Goal: Information Seeking & Learning: Learn about a topic

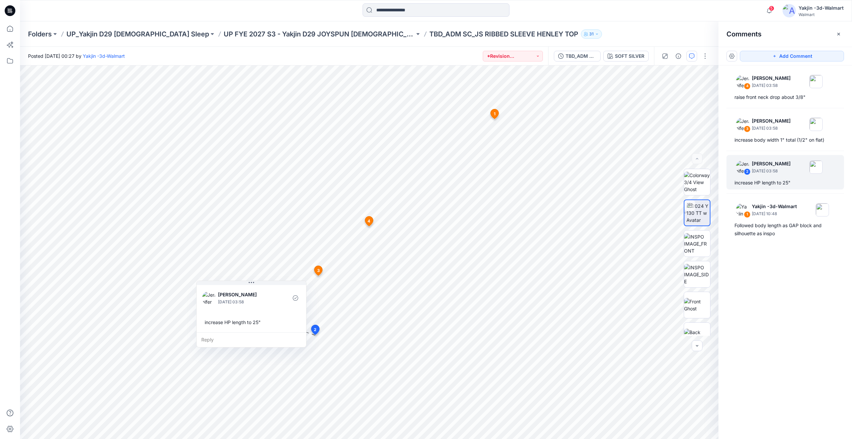
click at [800, 104] on div "4 [PERSON_NAME] [DATE] 03:58 raise front neck drop about 3/8" 3 [PERSON_NAME] […" at bounding box center [785, 239] width 134 height 348
click at [798, 98] on div "raise front neck drop about 3/8"" at bounding box center [784, 97] width 101 height 8
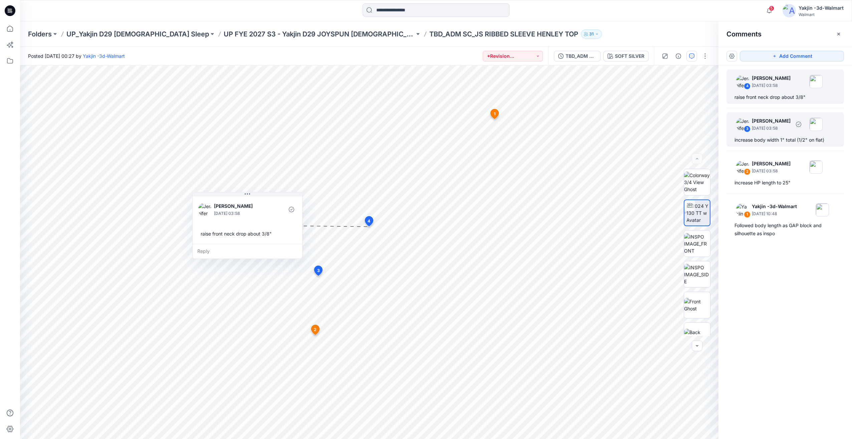
click at [767, 143] on div "increase body width 1" total (1/2" on flat)" at bounding box center [784, 140] width 101 height 8
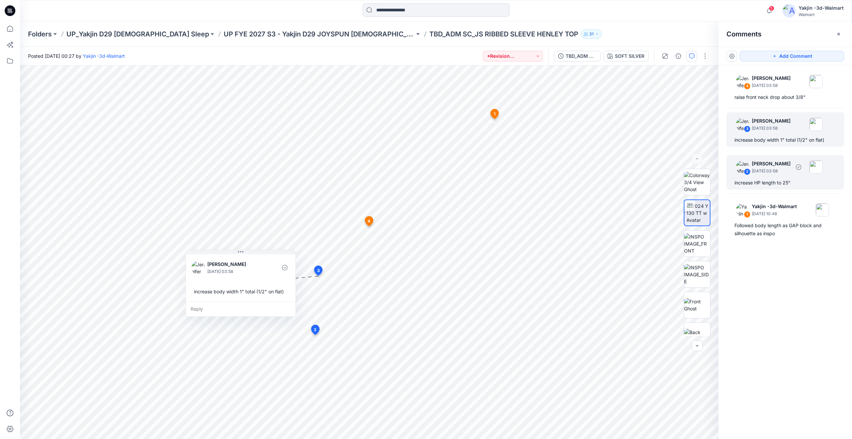
click at [785, 181] on div "increase HP length to 25"" at bounding box center [784, 183] width 101 height 8
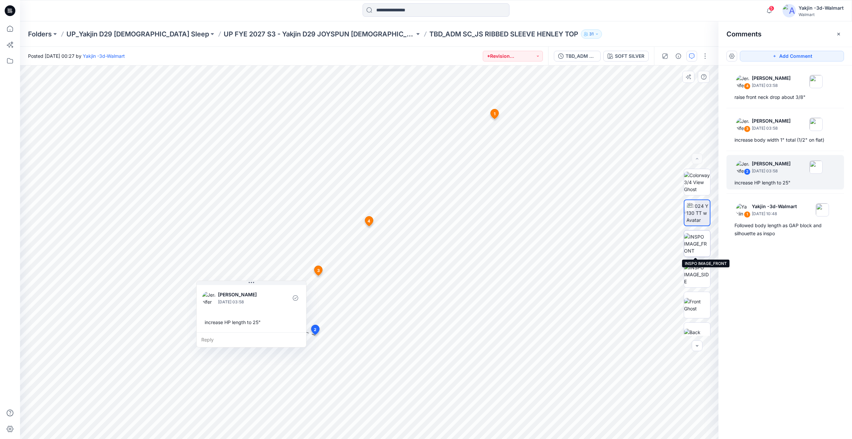
click at [697, 246] on img at bounding box center [697, 243] width 26 height 21
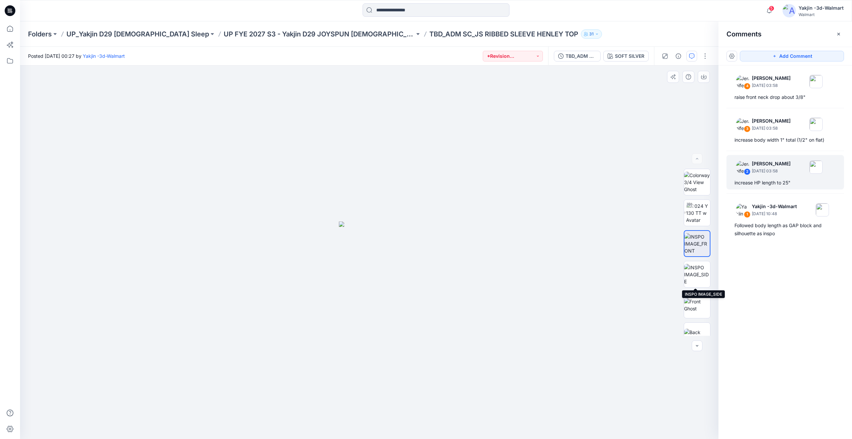
drag, startPoint x: 695, startPoint y: 268, endPoint x: 699, endPoint y: 260, distance: 9.7
click at [695, 268] on img at bounding box center [697, 274] width 26 height 21
click at [703, 238] on img at bounding box center [697, 243] width 26 height 21
click at [695, 222] on img at bounding box center [698, 212] width 24 height 21
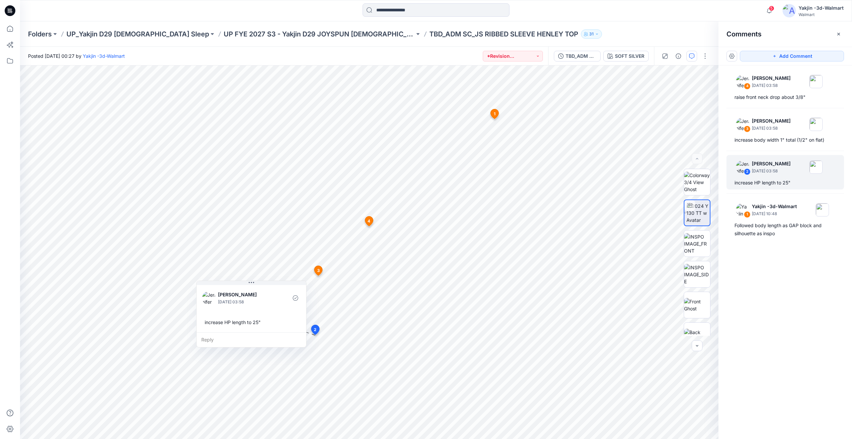
click at [326, 31] on p "UP FYE 2027 S3 - Yakjin D29 JOYSPUN [DEMOGRAPHIC_DATA] Sleepwear" at bounding box center [319, 33] width 191 height 9
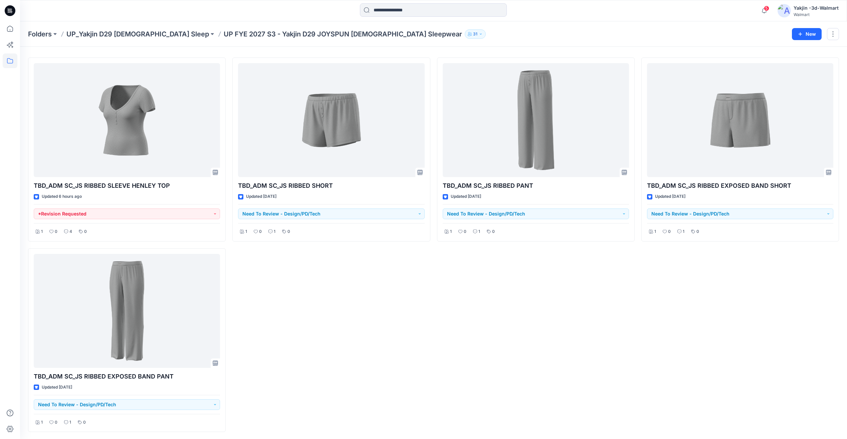
scroll to position [18, 0]
click at [209, 35] on button at bounding box center [212, 33] width 7 height 9
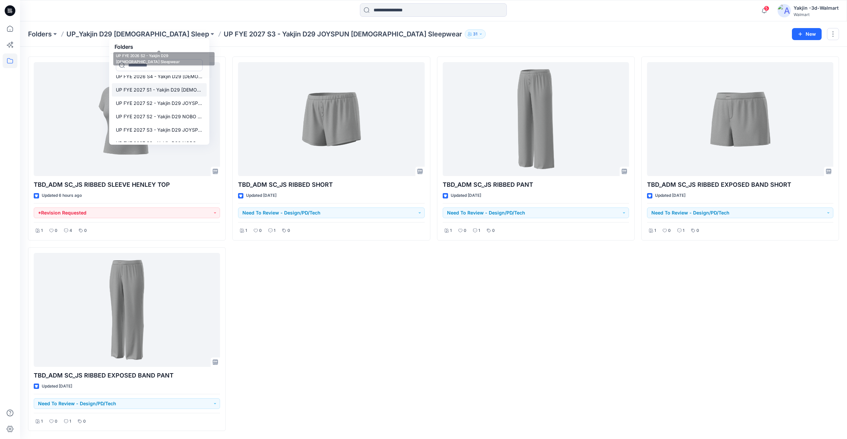
scroll to position [200, 0]
click at [146, 87] on link "UP FYE 2027 S1 - Yakjin D29 [DEMOGRAPHIC_DATA] Sleepwear" at bounding box center [159, 81] width 95 height 13
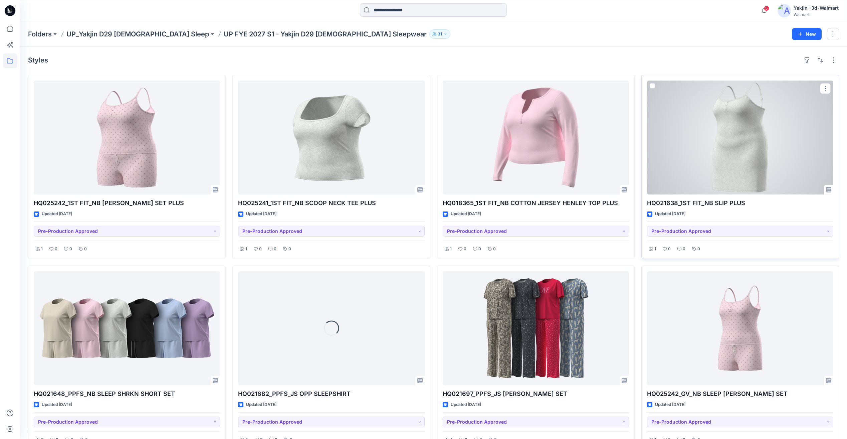
click at [774, 155] on div at bounding box center [740, 137] width 186 height 114
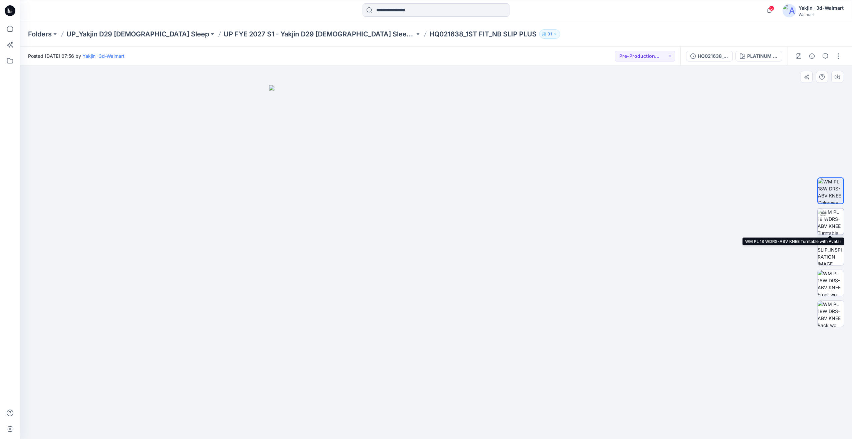
click at [838, 226] on img at bounding box center [830, 221] width 26 height 26
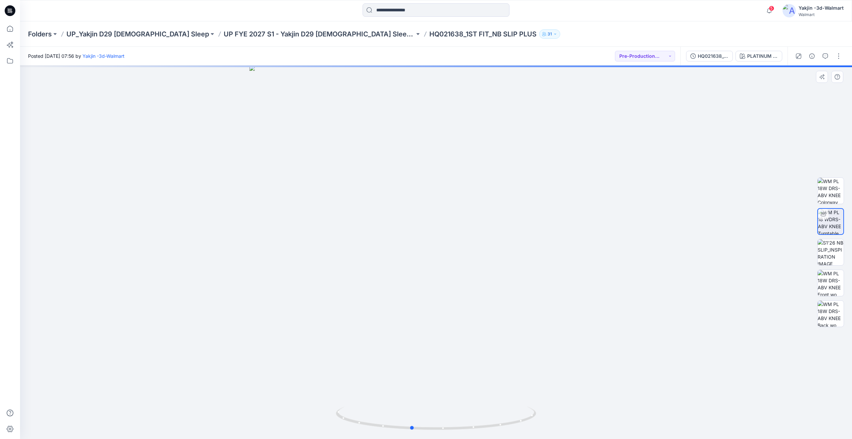
drag, startPoint x: 464, startPoint y: 431, endPoint x: 506, endPoint y: 432, distance: 42.1
click at [506, 432] on img at bounding box center [436, 422] width 200 height 32
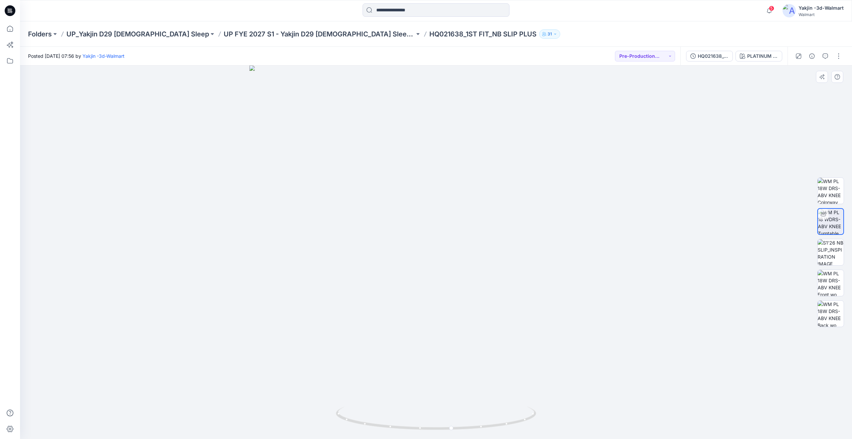
drag, startPoint x: 464, startPoint y: 303, endPoint x: 458, endPoint y: 353, distance: 50.3
click at [461, 304] on div at bounding box center [436, 251] width 832 height 373
drag, startPoint x: 459, startPoint y: 416, endPoint x: 501, endPoint y: 430, distance: 44.2
click at [467, 421] on icon at bounding box center [437, 418] width 202 height 25
click at [452, 398] on div at bounding box center [436, 251] width 832 height 373
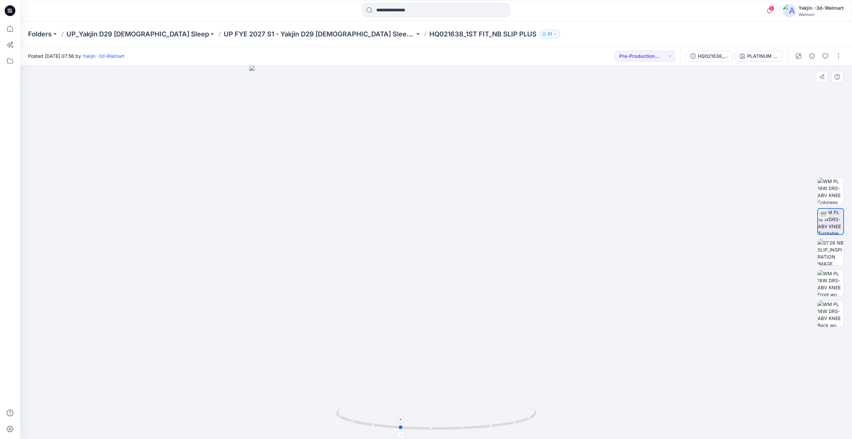
drag, startPoint x: 457, startPoint y: 407, endPoint x: 417, endPoint y: 414, distance: 40.9
click at [417, 414] on icon at bounding box center [437, 418] width 202 height 25
drag, startPoint x: 455, startPoint y: 414, endPoint x: 392, endPoint y: 414, distance: 62.1
click at [392, 414] on icon at bounding box center [437, 418] width 202 height 25
drag, startPoint x: 443, startPoint y: 414, endPoint x: 471, endPoint y: 411, distance: 28.2
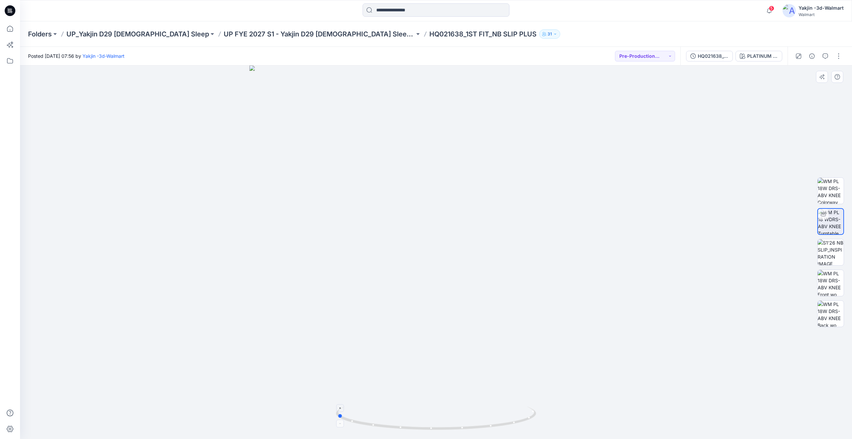
click at [471, 411] on icon at bounding box center [437, 418] width 202 height 25
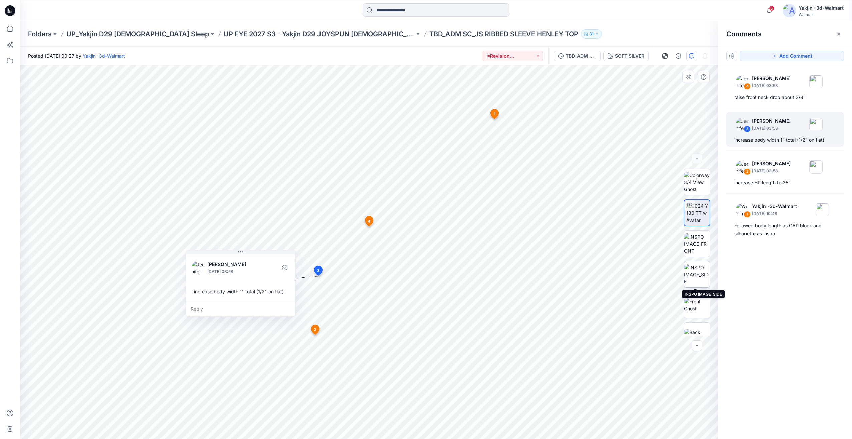
click at [698, 269] on img at bounding box center [697, 274] width 26 height 21
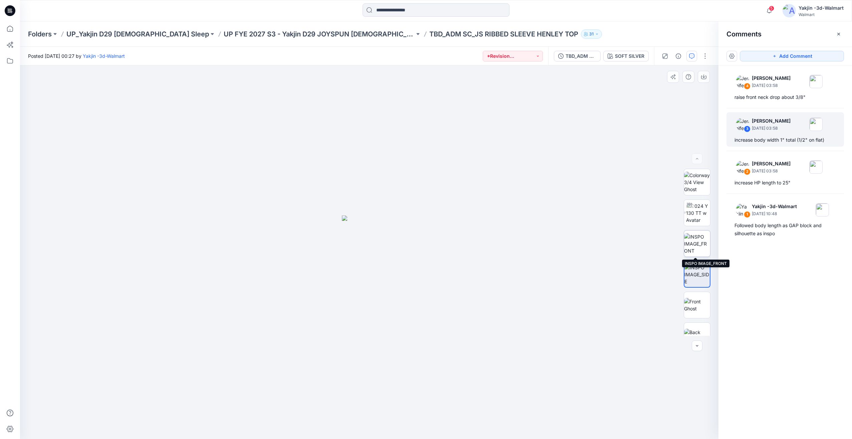
click at [701, 241] on img at bounding box center [697, 243] width 26 height 21
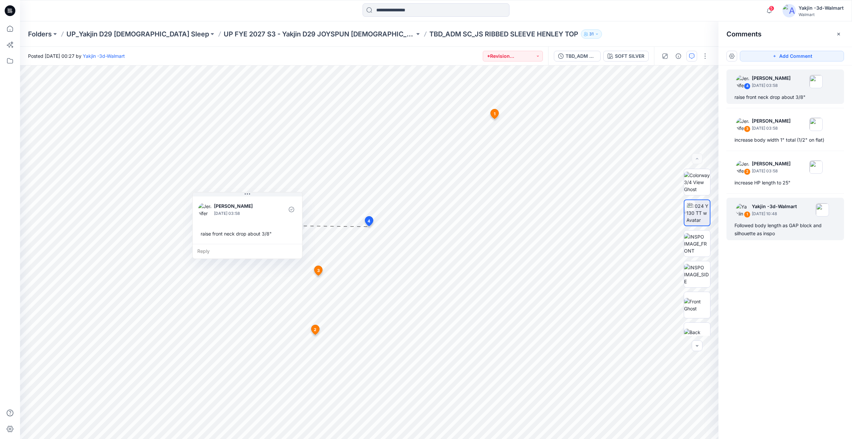
click at [787, 239] on div "1 Yakjin -3d-Walmart September 05, 2025 10:48 Followed body length as GAP block…" at bounding box center [784, 219] width 117 height 42
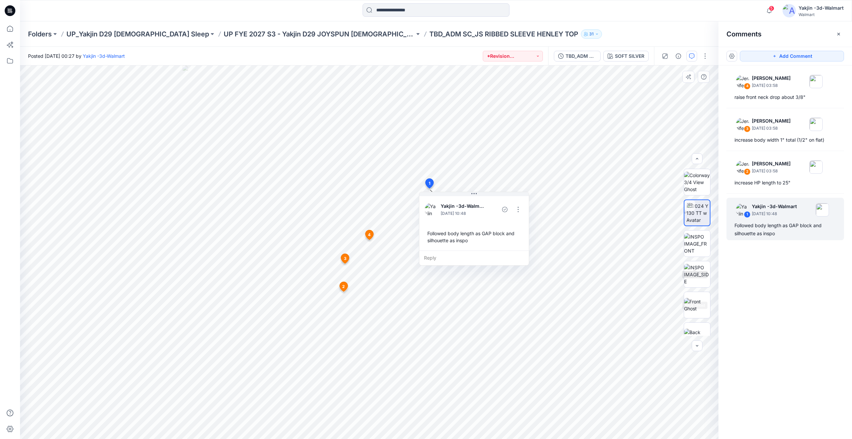
scroll to position [75, 0]
click at [696, 322] on img at bounding box center [697, 322] width 26 height 26
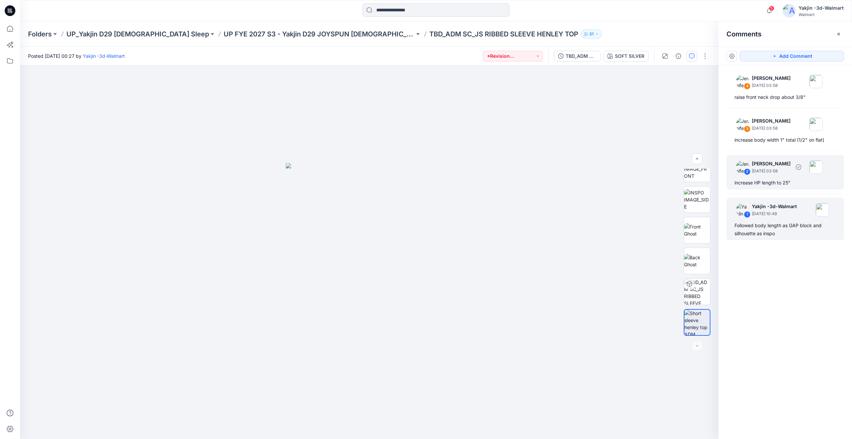
click at [778, 180] on div "increase HP length to 25"" at bounding box center [784, 183] width 101 height 8
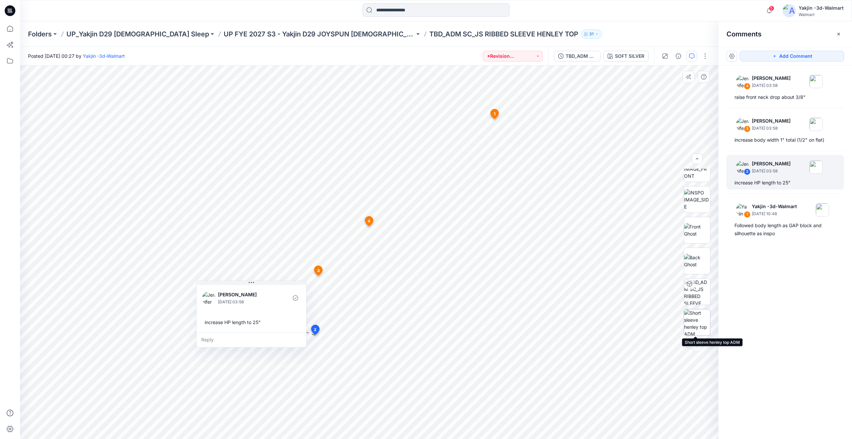
click at [704, 321] on img at bounding box center [697, 322] width 26 height 26
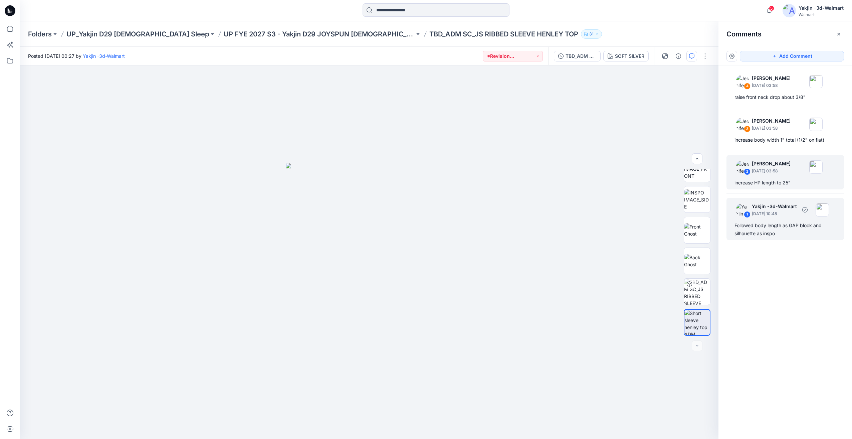
click at [777, 228] on div "Followed body length as GAP block and silhouette as inspo" at bounding box center [784, 229] width 101 height 16
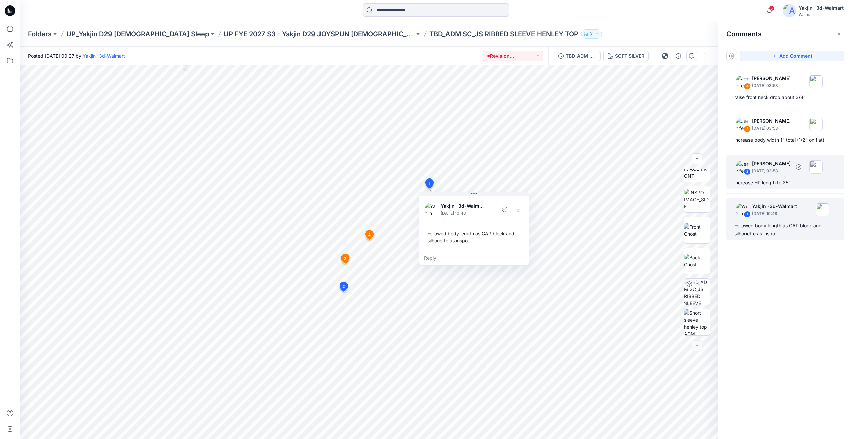
click at [773, 185] on div "increase HP length to 25"" at bounding box center [784, 183] width 101 height 8
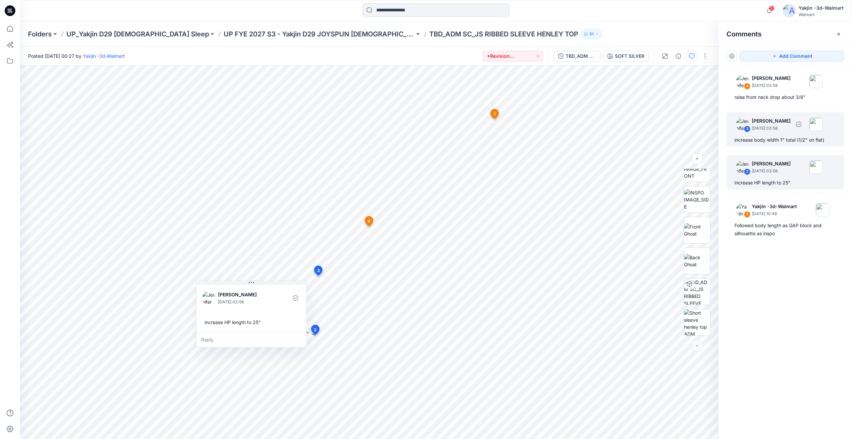
click at [773, 138] on div "increase body width 1" total (1/2" on flat)" at bounding box center [784, 140] width 101 height 8
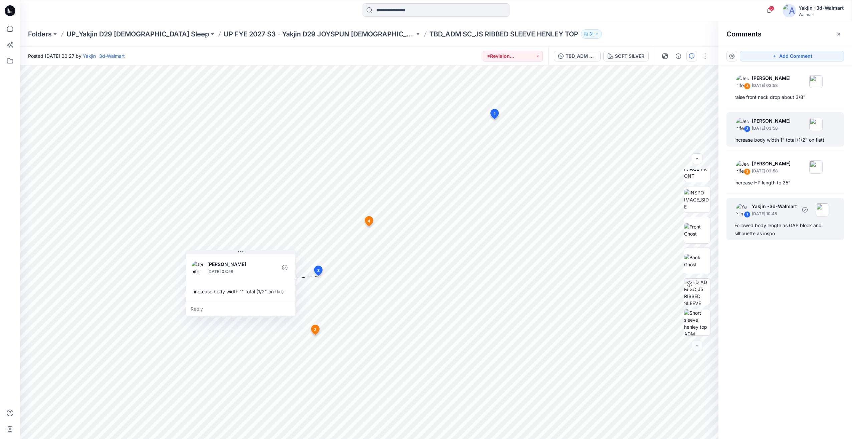
click at [790, 225] on div "Followed body length as GAP block and silhouette as inspo" at bounding box center [784, 229] width 101 height 16
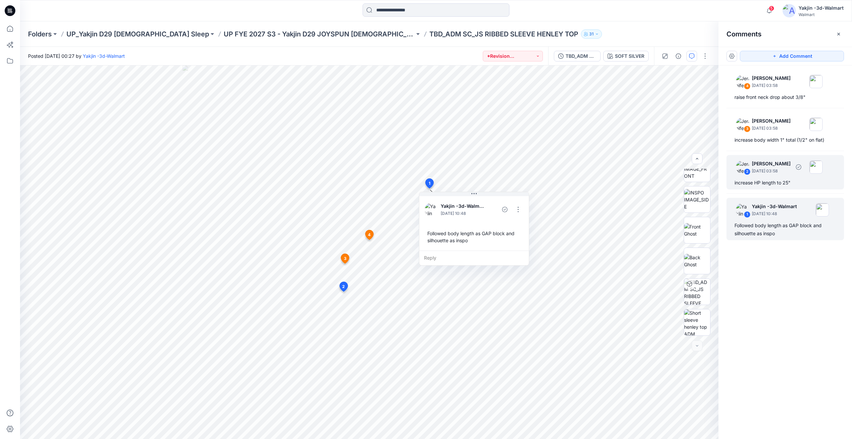
click at [772, 184] on div "increase HP length to 25"" at bounding box center [784, 183] width 101 height 8
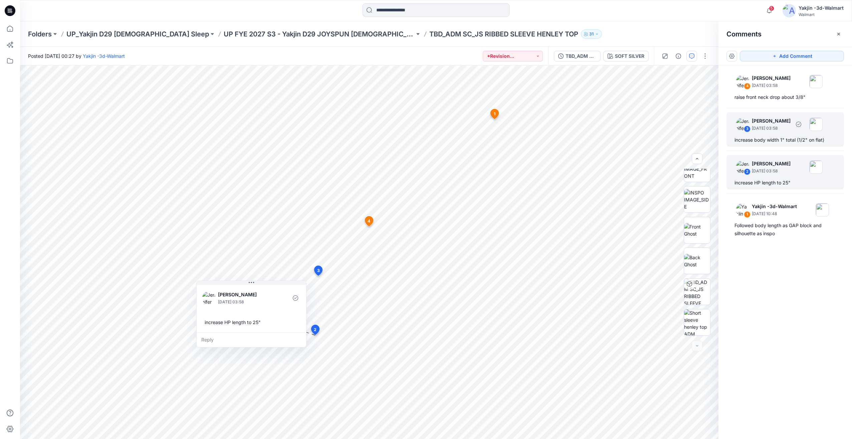
click at [777, 134] on div "3 Jennifer Yerkes September 18, 2025 03:58 increase body width 1" total (1/2" o…" at bounding box center [784, 129] width 117 height 34
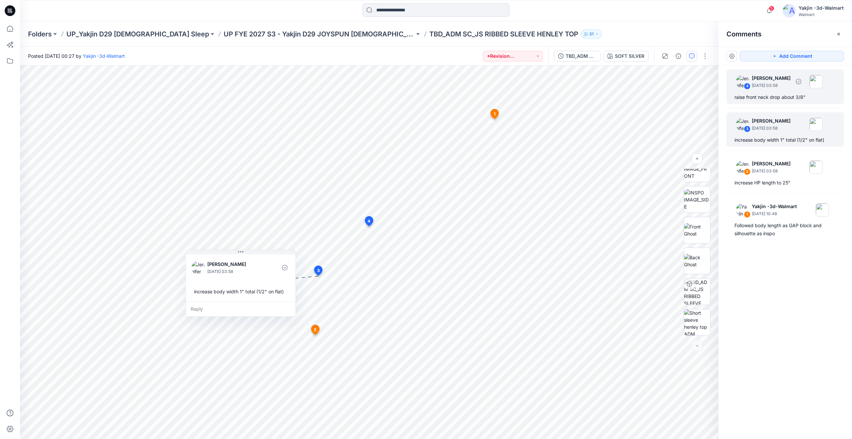
click at [779, 95] on div "raise front neck drop about 3/8"" at bounding box center [784, 97] width 101 height 8
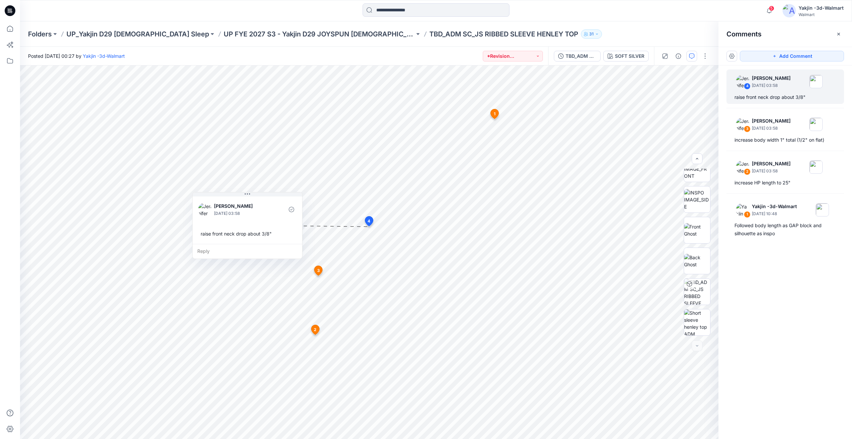
click at [814, 300] on div "4 [PERSON_NAME] [DATE] 03:58 raise front neck drop about 3/8" 3 [PERSON_NAME] […" at bounding box center [785, 239] width 134 height 348
click at [701, 322] on img at bounding box center [697, 322] width 26 height 26
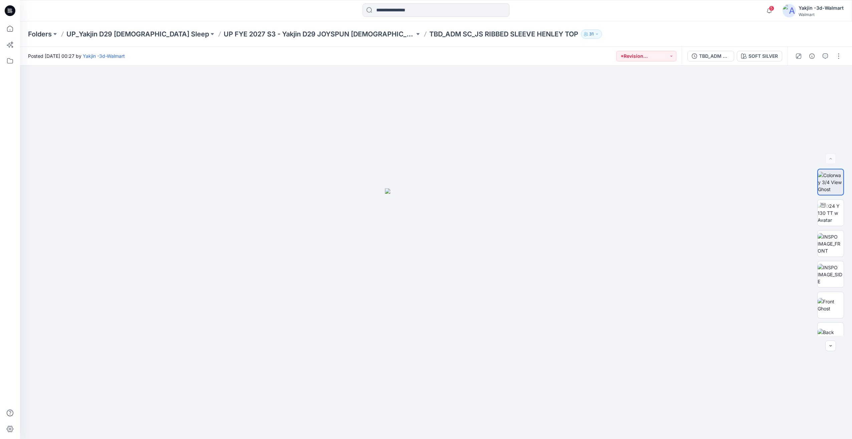
click at [337, 37] on p "UP FYE 2027 S3 - Yakjin D29 JOYSPUN [DEMOGRAPHIC_DATA] Sleepwear" at bounding box center [319, 33] width 191 height 9
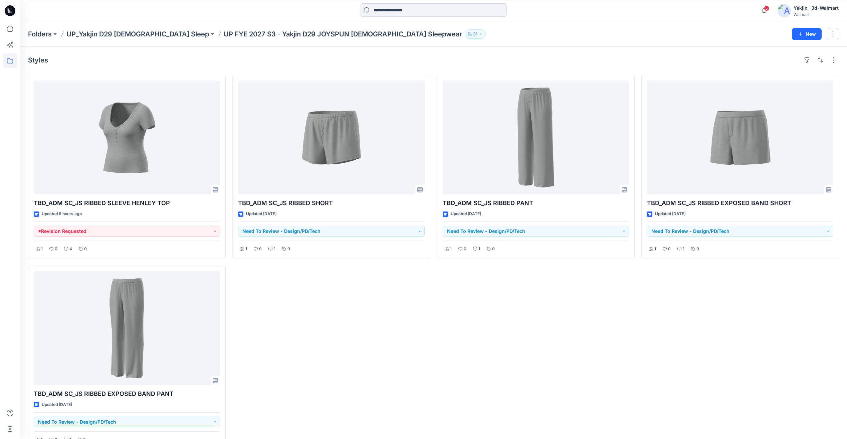
click at [453, 358] on div "TBD_ADM SC_JS RIBBED PANT Updated 7 days ago Need To Review - Design/PD/Tech 1 …" at bounding box center [536, 262] width 198 height 374
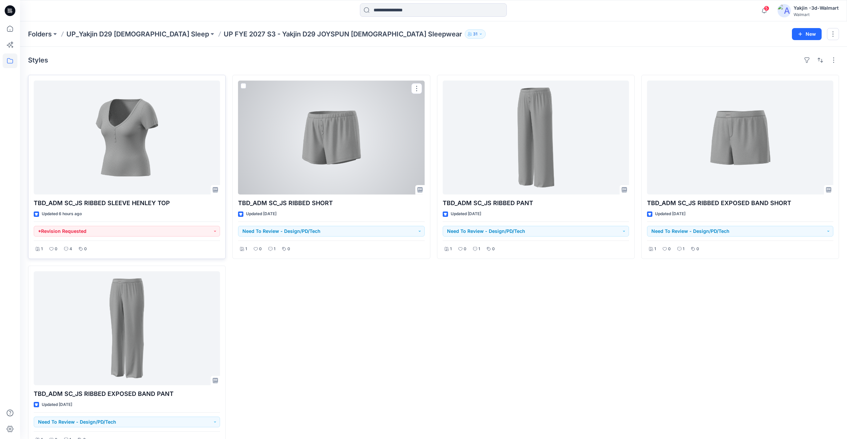
click at [187, 155] on div at bounding box center [127, 137] width 186 height 114
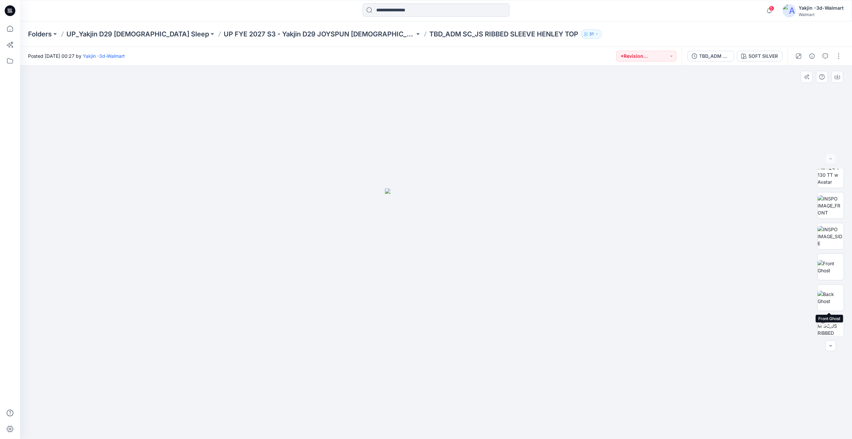
scroll to position [75, 0]
click at [831, 314] on img at bounding box center [830, 322] width 26 height 26
click at [822, 58] on button "button" at bounding box center [825, 56] width 11 height 11
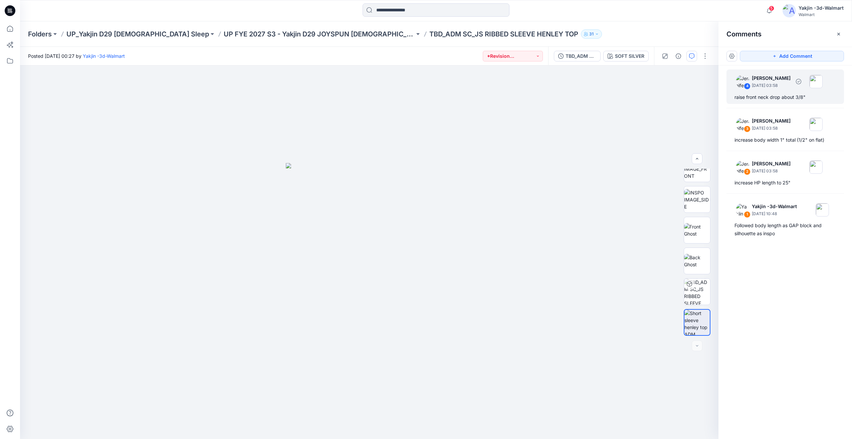
click at [777, 101] on div "raise front neck drop about 3/8"" at bounding box center [784, 97] width 101 height 8
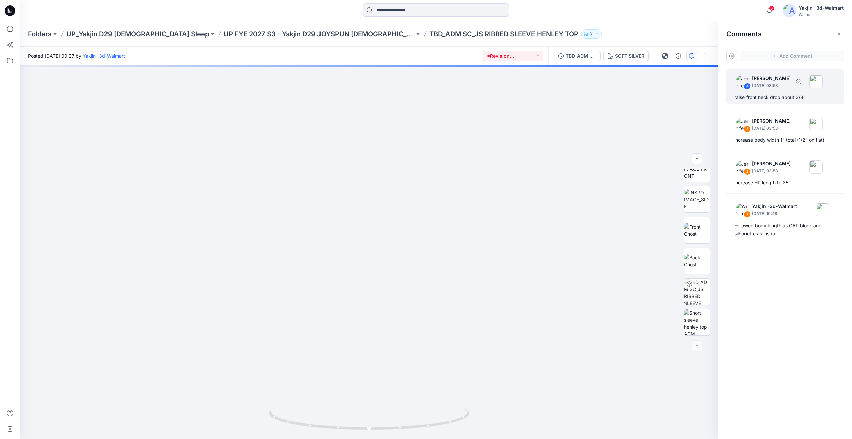
click at [785, 102] on div "4 Jennifer Yerkes September 18, 2025 03:58 raise front neck drop about 3/8"" at bounding box center [784, 86] width 117 height 34
click at [780, 117] on p "[PERSON_NAME]" at bounding box center [771, 121] width 39 height 8
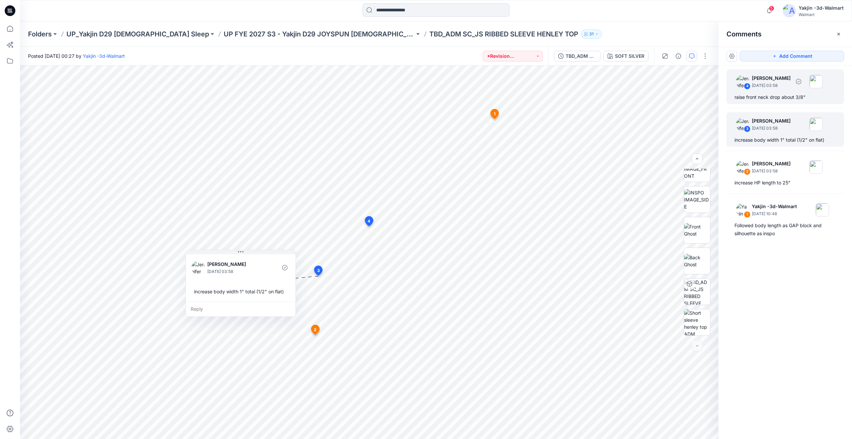
click at [786, 99] on div "raise front neck drop about 3/8"" at bounding box center [784, 97] width 101 height 8
